Goal: Navigation & Orientation: Go to known website

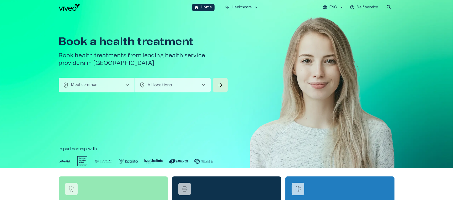
click at [311, 87] on img at bounding box center [322, 99] width 144 height 169
